Goal: Task Accomplishment & Management: Manage account settings

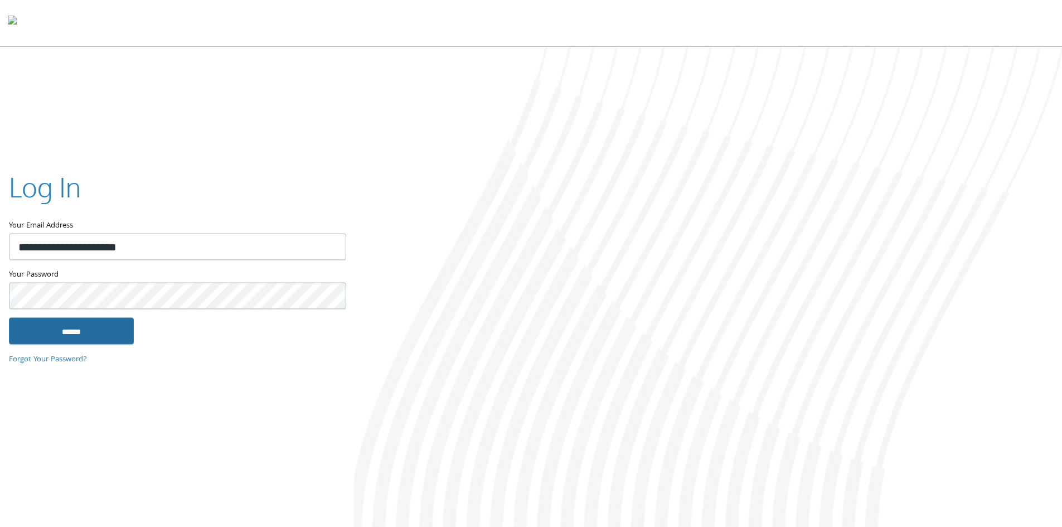
click at [91, 327] on input "******" at bounding box center [71, 330] width 125 height 27
type input "**********"
click at [57, 336] on input "******" at bounding box center [71, 330] width 125 height 27
